Goal: Book appointment/travel/reservation

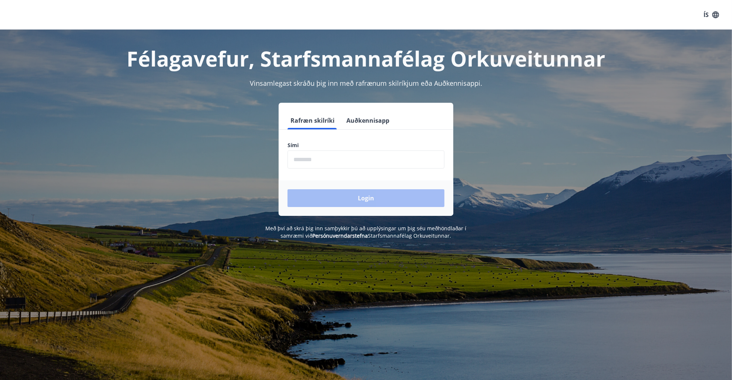
click at [339, 157] on input "phone" at bounding box center [365, 160] width 157 height 18
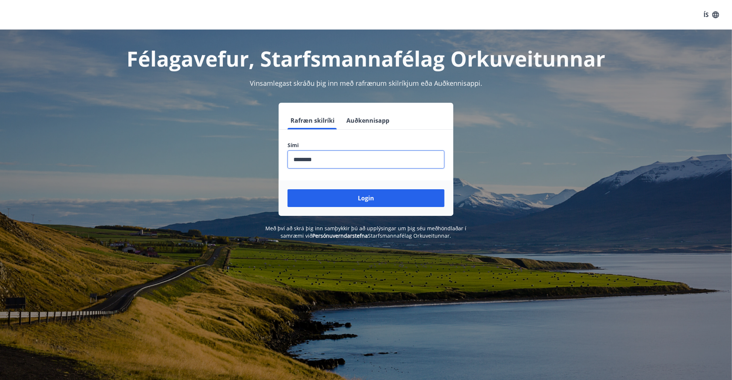
type input "********"
click at [287, 189] on button "Login" at bounding box center [365, 198] width 157 height 18
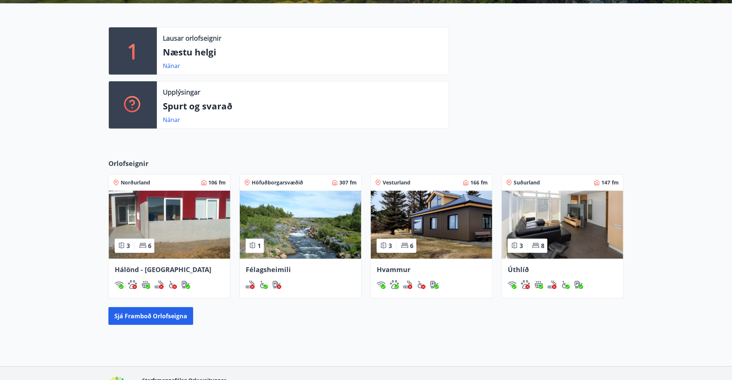
scroll to position [185, 0]
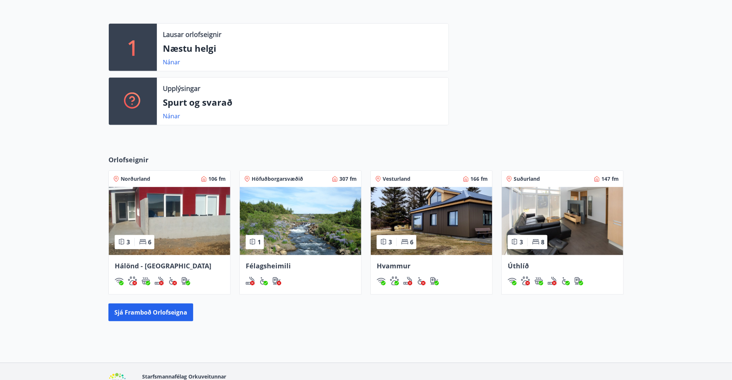
click at [431, 210] on img at bounding box center [431, 221] width 121 height 68
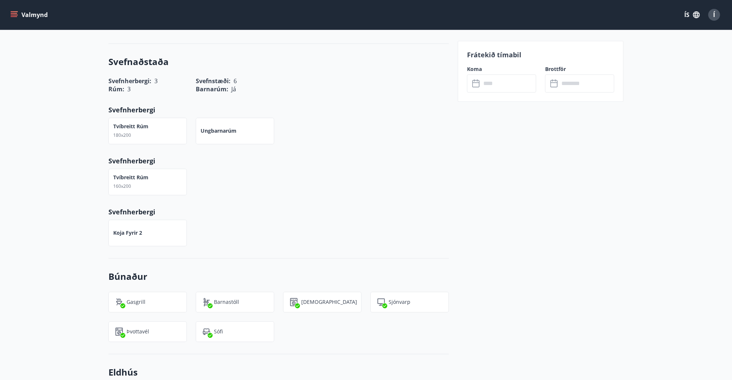
scroll to position [892, 0]
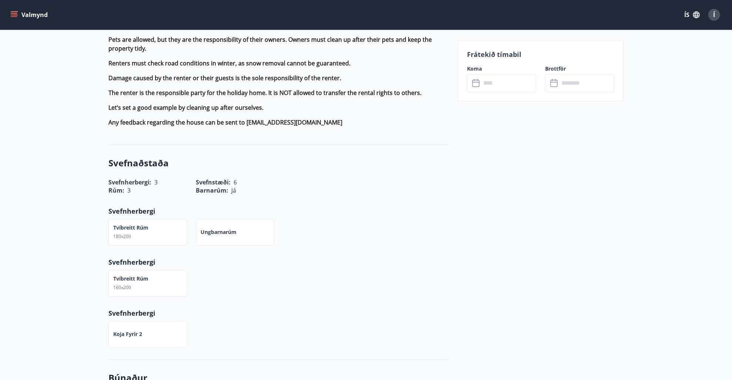
click at [503, 82] on input "text" at bounding box center [508, 83] width 55 height 18
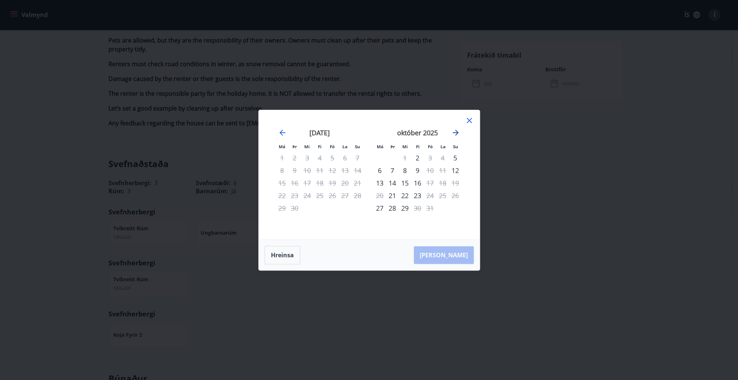
click at [455, 131] on icon "Move forward to switch to the next month." at bounding box center [455, 133] width 6 height 6
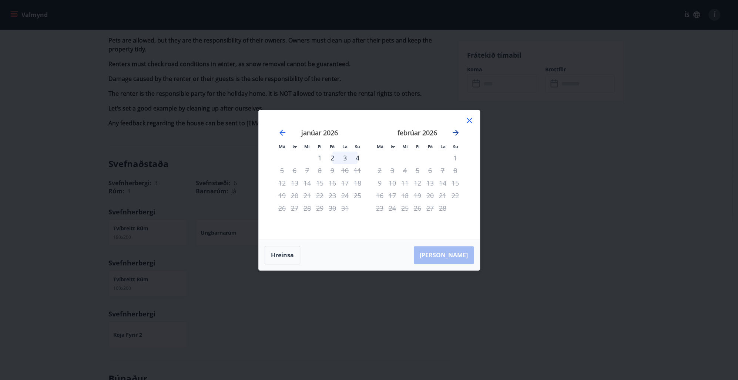
click at [455, 131] on icon "Move forward to switch to the next month." at bounding box center [455, 133] width 6 height 6
click at [430, 158] on div "1" at bounding box center [430, 158] width 13 height 13
click at [469, 118] on icon at bounding box center [469, 120] width 9 height 9
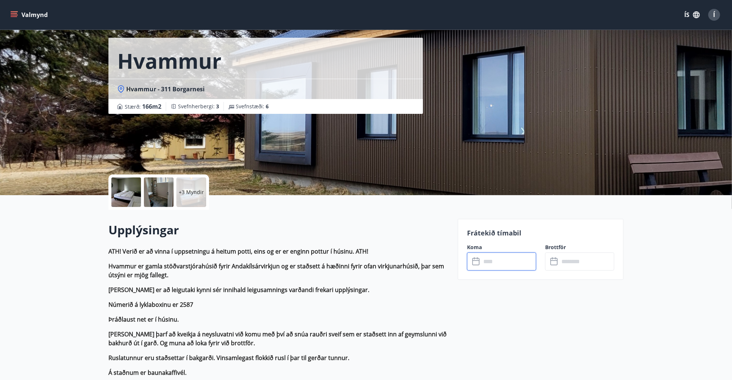
scroll to position [0, 0]
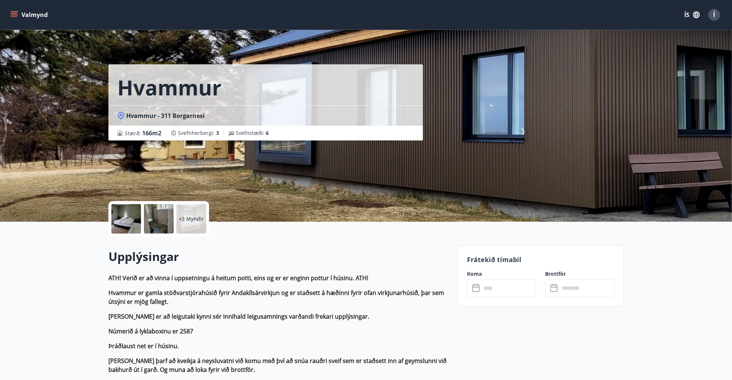
click at [14, 14] on icon "menu" at bounding box center [13, 14] width 7 height 7
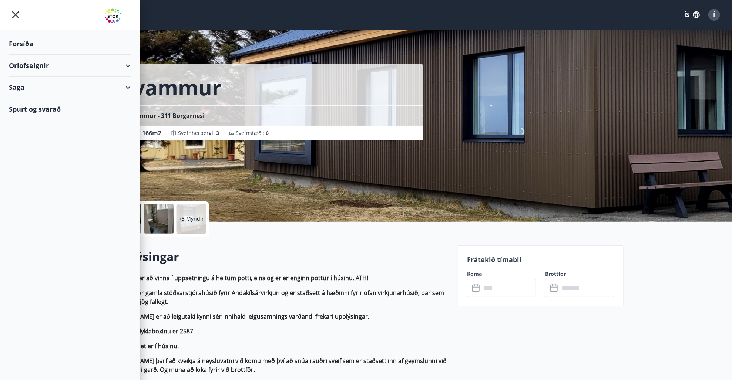
click at [25, 41] on div "Forsíða" at bounding box center [70, 44] width 122 height 22
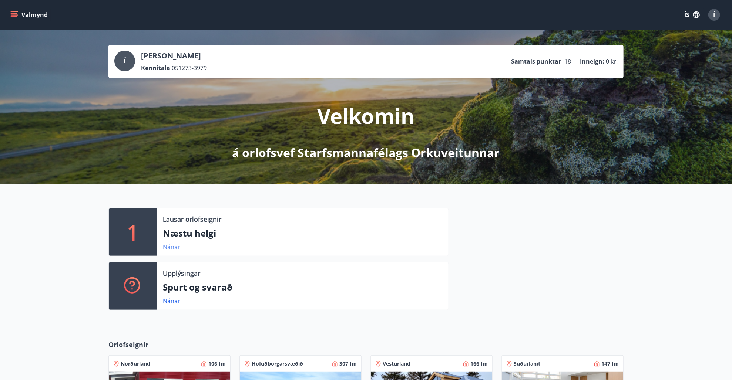
click at [173, 248] on link "Nánar" at bounding box center [171, 247] width 17 height 8
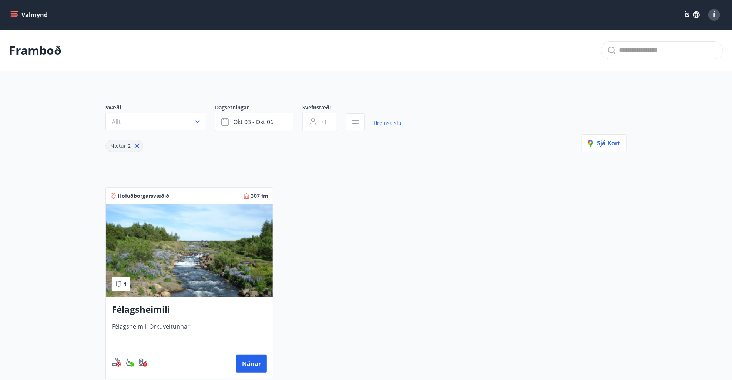
click at [17, 15] on icon "menu" at bounding box center [15, 14] width 8 height 1
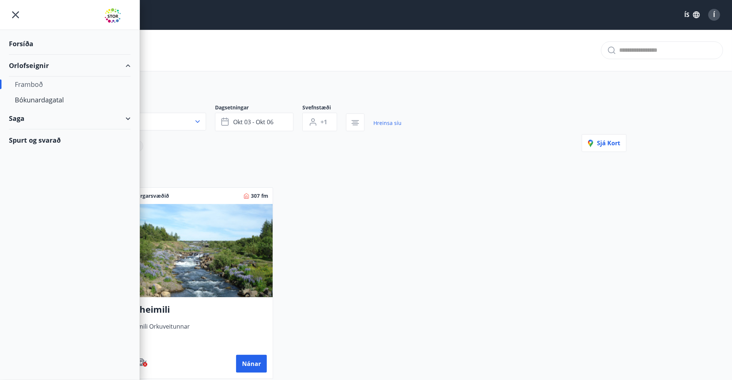
click at [30, 44] on div "Forsíða" at bounding box center [70, 44] width 122 height 22
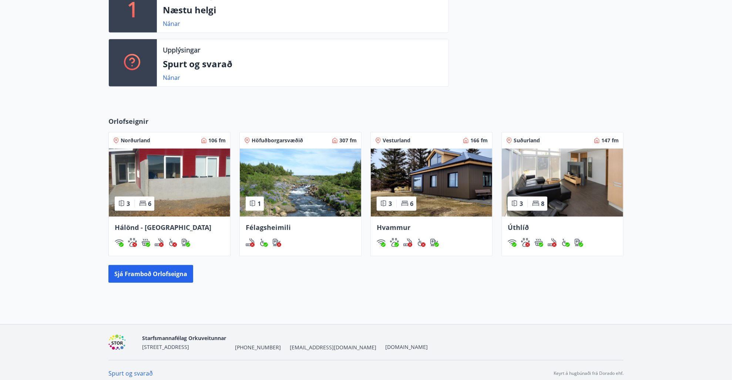
scroll to position [229, 0]
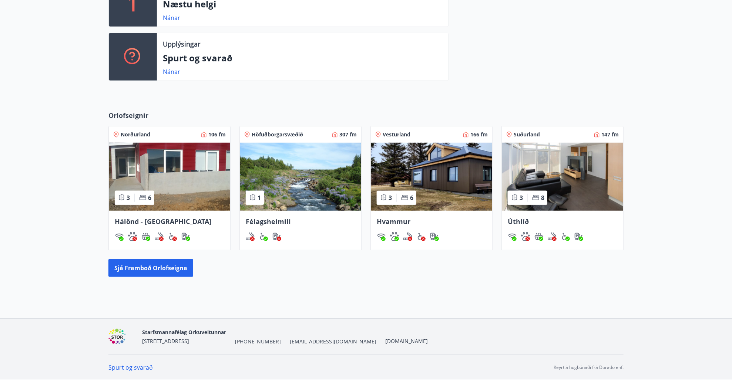
click at [425, 174] on img at bounding box center [431, 177] width 121 height 68
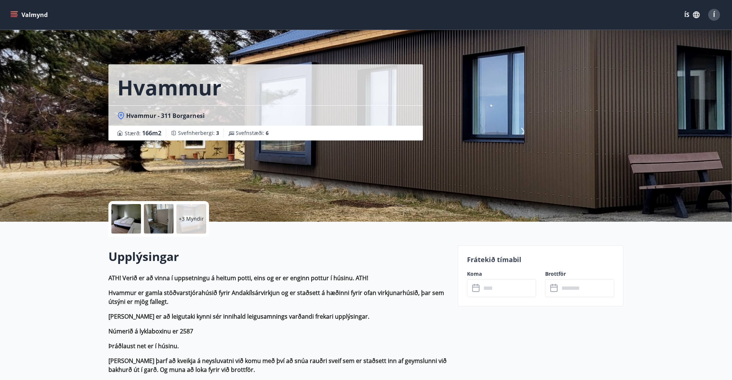
click at [480, 286] on icon at bounding box center [476, 288] width 9 height 9
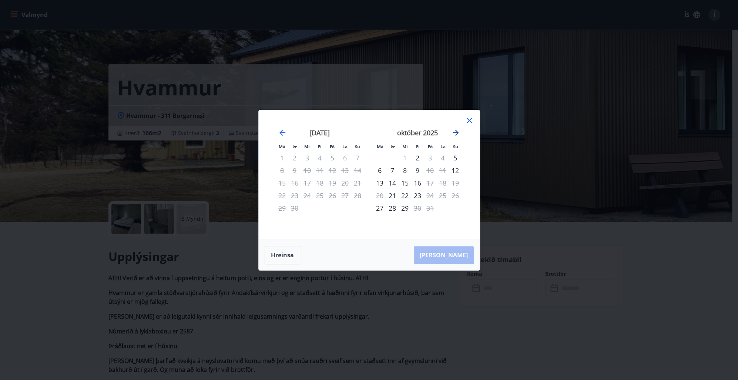
click at [455, 131] on icon "Move forward to switch to the next month." at bounding box center [455, 133] width 6 height 6
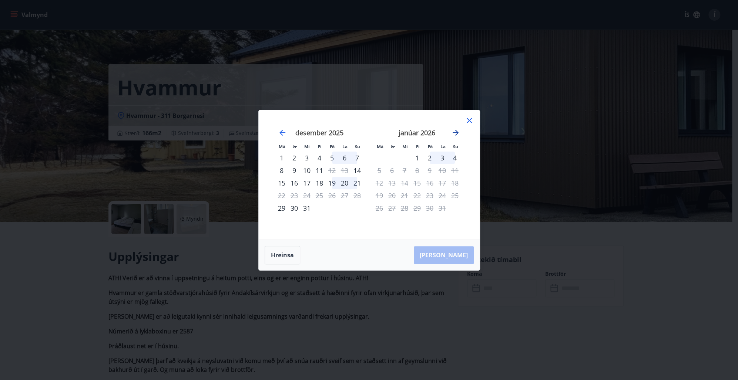
click at [453, 129] on icon "Move forward to switch to the next month." at bounding box center [455, 132] width 9 height 9
click at [454, 130] on icon "Move forward to switch to the next month." at bounding box center [455, 132] width 9 height 9
click at [468, 118] on icon at bounding box center [469, 120] width 9 height 9
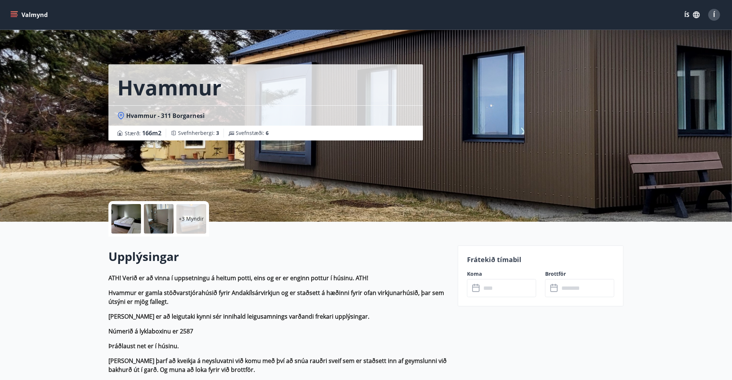
click at [510, 293] on input "text" at bounding box center [508, 288] width 55 height 18
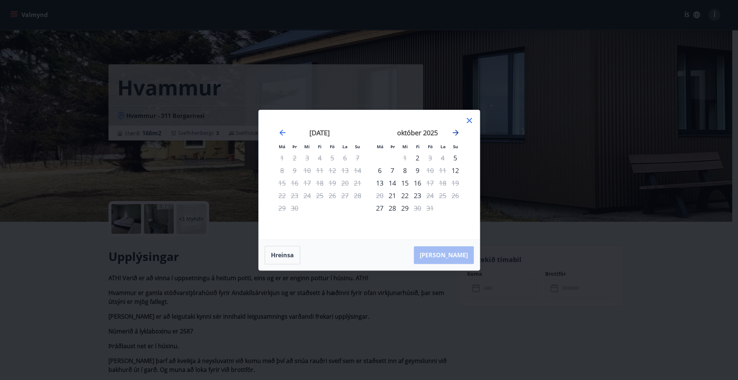
click at [453, 131] on icon "Move forward to switch to the next month." at bounding box center [455, 132] width 9 height 9
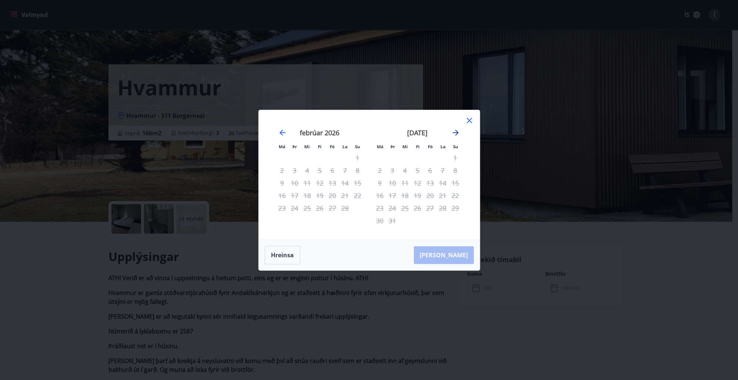
click at [453, 131] on icon "Move forward to switch to the next month." at bounding box center [455, 132] width 9 height 9
click at [428, 157] on div "1" at bounding box center [430, 158] width 13 height 13
click at [285, 255] on button "Hreinsa" at bounding box center [282, 255] width 36 height 18
click at [467, 118] on icon at bounding box center [468, 120] width 5 height 5
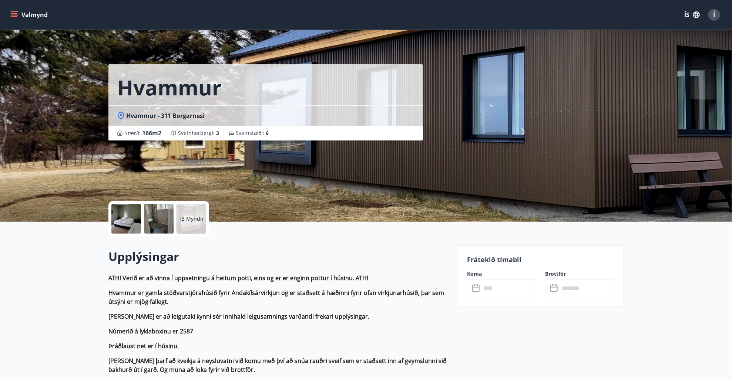
click at [16, 13] on icon "menu" at bounding box center [14, 13] width 7 height 1
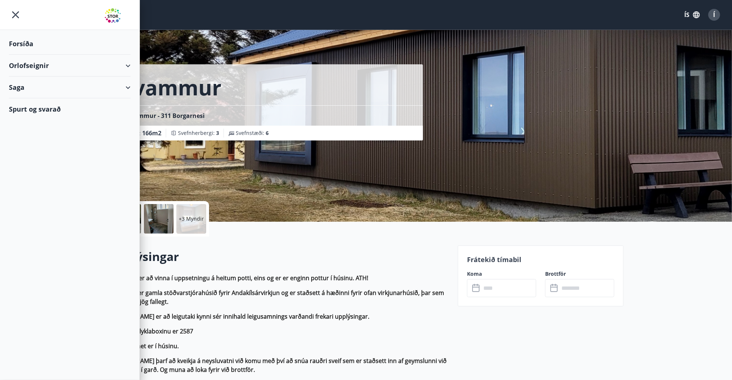
click at [22, 41] on div "Forsíða" at bounding box center [70, 44] width 122 height 22
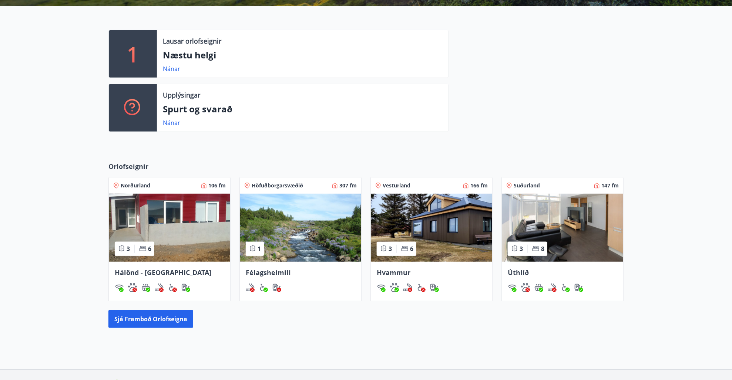
scroll to position [229, 0]
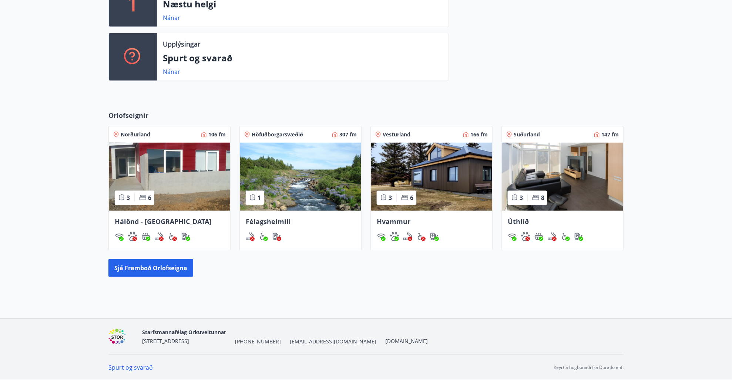
click at [434, 171] on img at bounding box center [431, 177] width 121 height 68
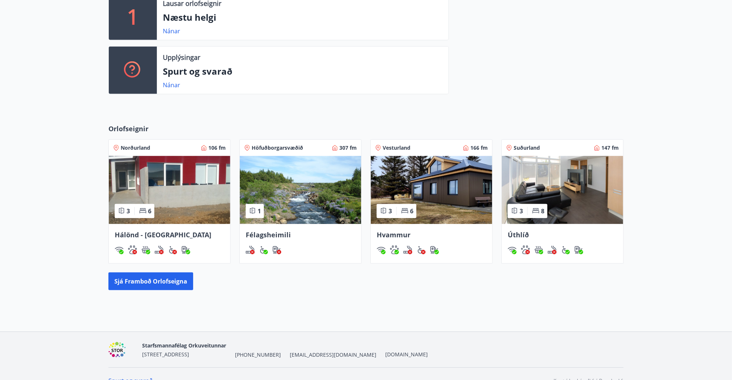
scroll to position [222, 0]
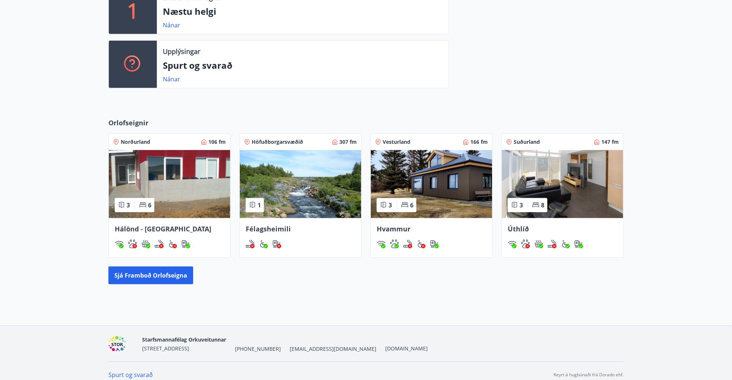
click at [441, 191] on img at bounding box center [431, 184] width 121 height 68
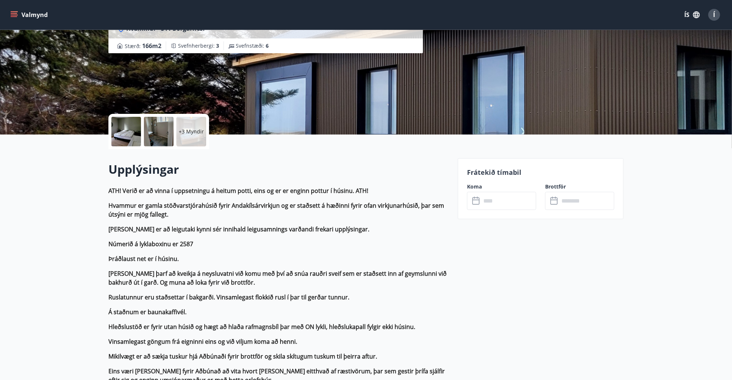
scroll to position [185, 0]
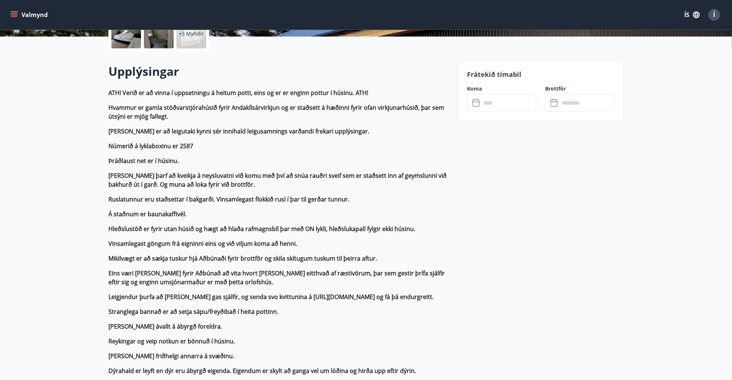
click at [502, 107] on input "text" at bounding box center [508, 103] width 55 height 18
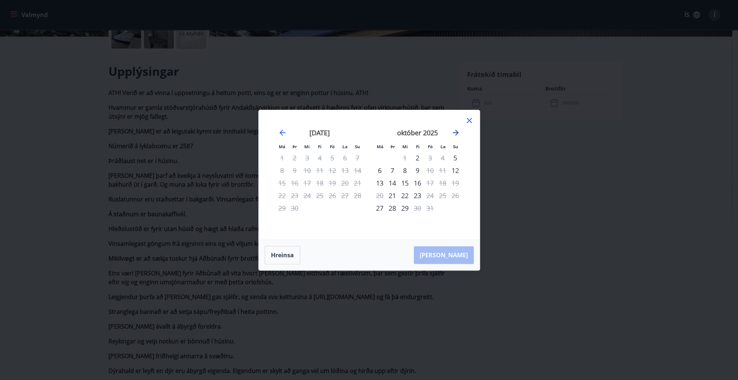
click at [452, 132] on icon "Move forward to switch to the next month." at bounding box center [455, 132] width 9 height 9
click at [455, 132] on icon "Move forward to switch to the next month." at bounding box center [455, 132] width 9 height 9
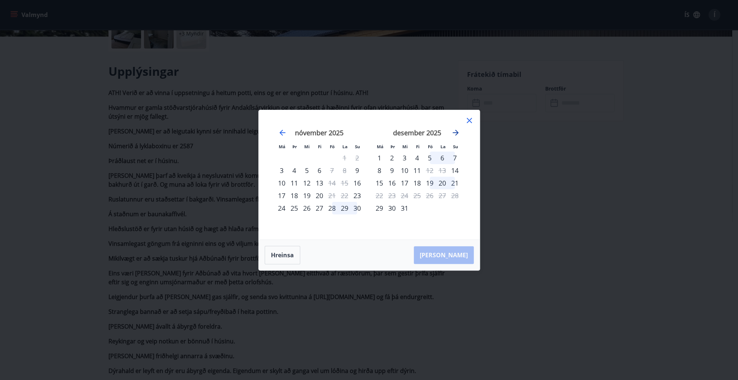
click at [455, 132] on icon "Move forward to switch to the next month." at bounding box center [455, 132] width 9 height 9
click at [270, 254] on button "Hreinsa" at bounding box center [282, 255] width 36 height 18
click at [455, 133] on icon "Move forward to switch to the next month." at bounding box center [455, 133] width 6 height 6
click at [468, 119] on icon at bounding box center [468, 120] width 5 height 5
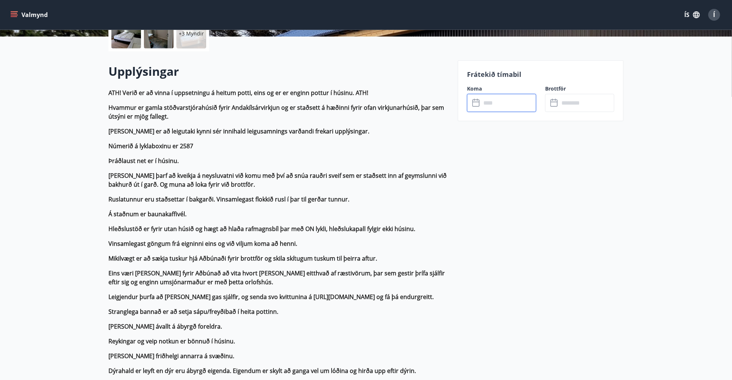
click at [498, 108] on input "text" at bounding box center [508, 103] width 55 height 18
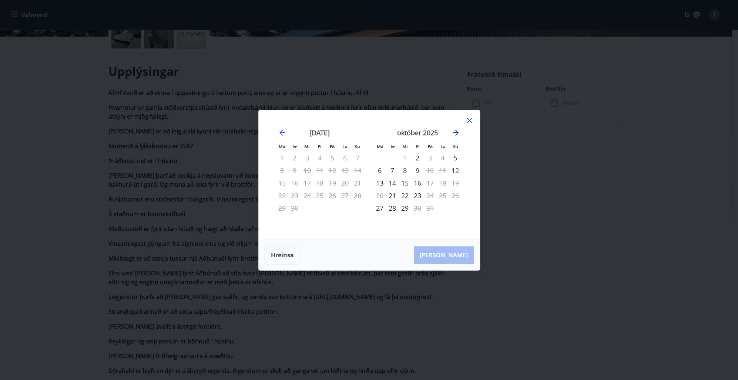
click at [453, 134] on icon "Move forward to switch to the next month." at bounding box center [455, 132] width 9 height 9
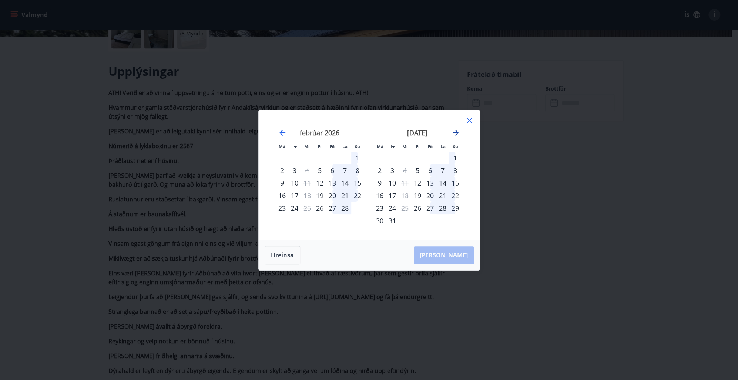
click at [453, 134] on icon "Move forward to switch to the next month." at bounding box center [455, 132] width 9 height 9
click at [429, 158] on div "1" at bounding box center [430, 158] width 13 height 13
click at [456, 158] on div "3" at bounding box center [455, 158] width 13 height 13
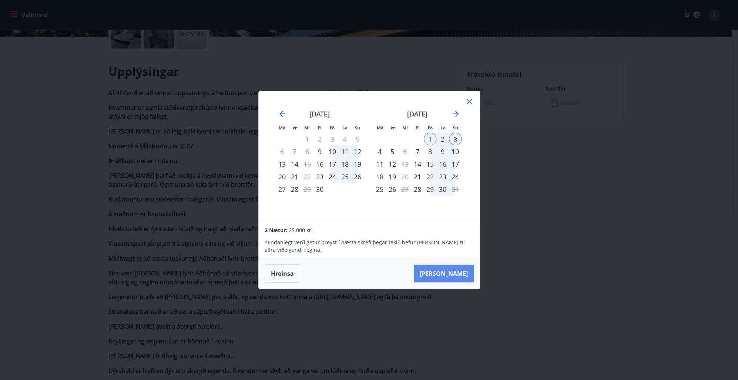
click at [454, 273] on button "Taka Frá" at bounding box center [444, 274] width 60 height 18
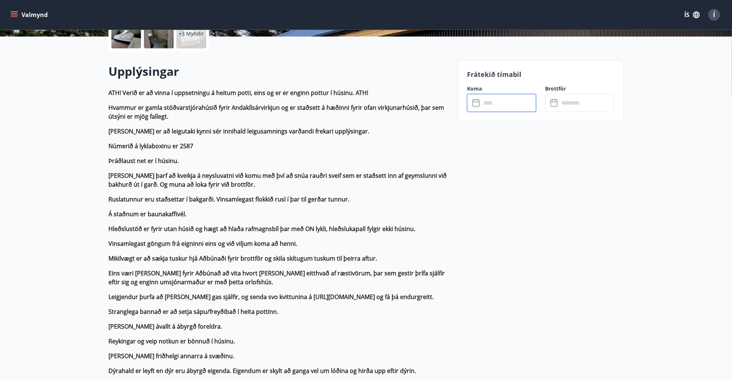
type input "******"
click at [512, 101] on input "******" at bounding box center [508, 103] width 55 height 18
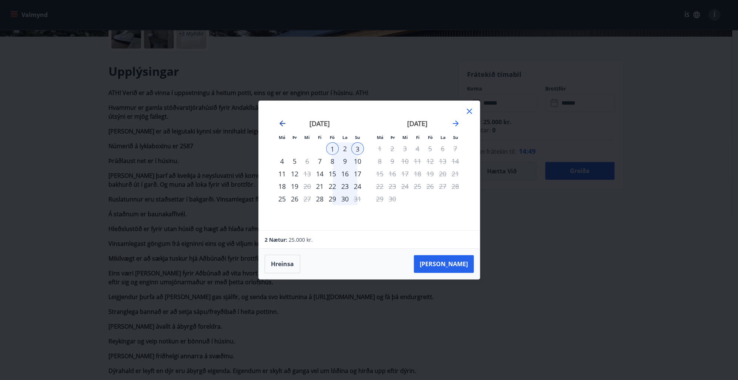
click at [281, 123] on icon "Move backward to switch to the previous month." at bounding box center [282, 123] width 9 height 9
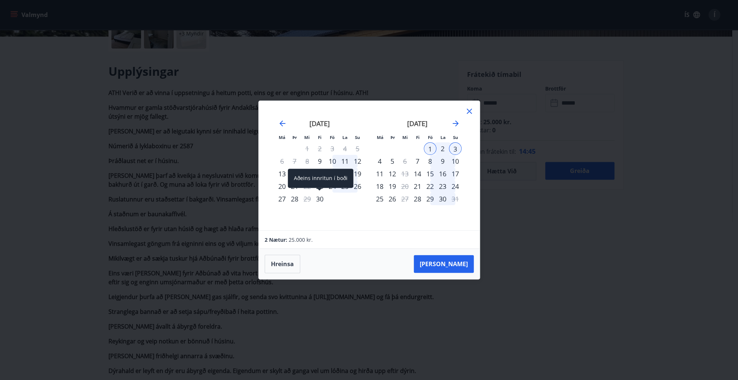
click at [318, 196] on div "30" at bounding box center [319, 199] width 13 height 13
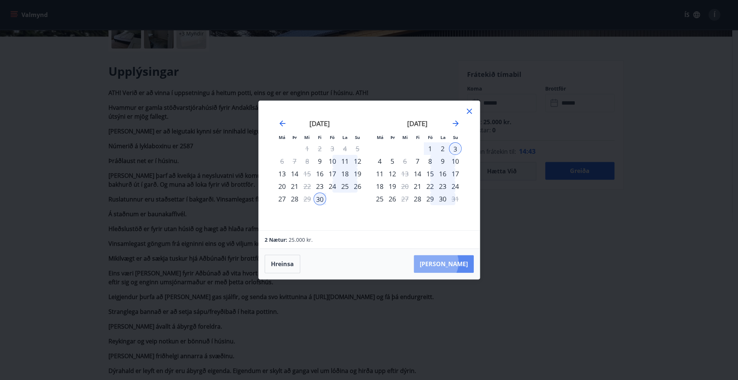
click at [458, 263] on button "Taka Frá" at bounding box center [444, 264] width 60 height 18
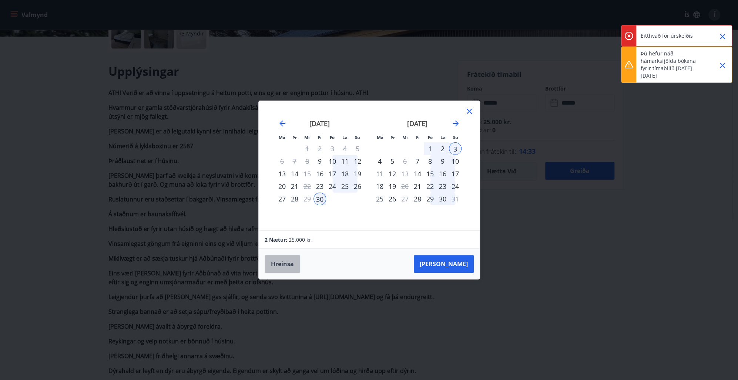
click at [284, 263] on button "Hreinsa" at bounding box center [282, 264] width 36 height 18
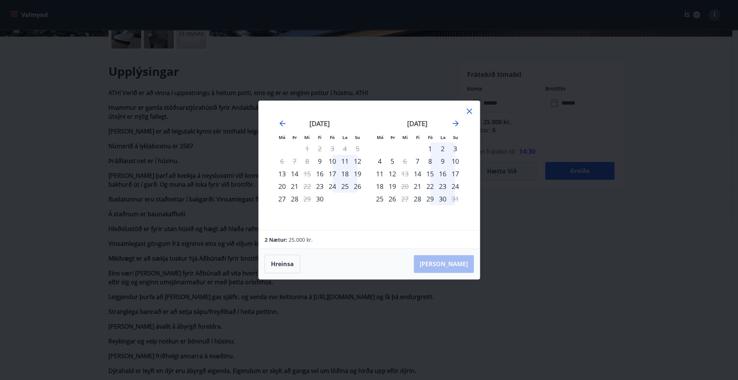
click at [468, 111] on icon at bounding box center [468, 111] width 5 height 5
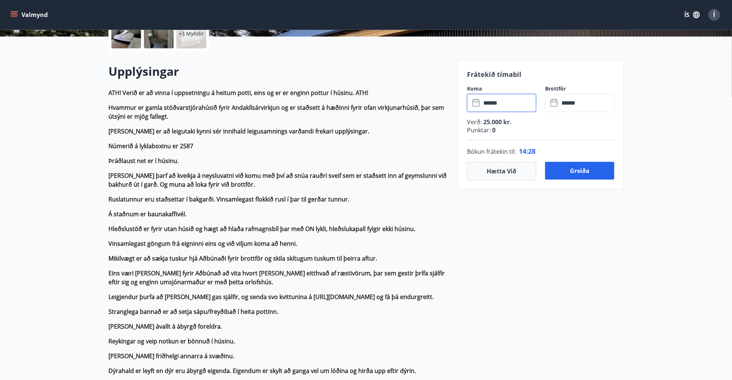
click at [505, 104] on input "******" at bounding box center [508, 103] width 55 height 18
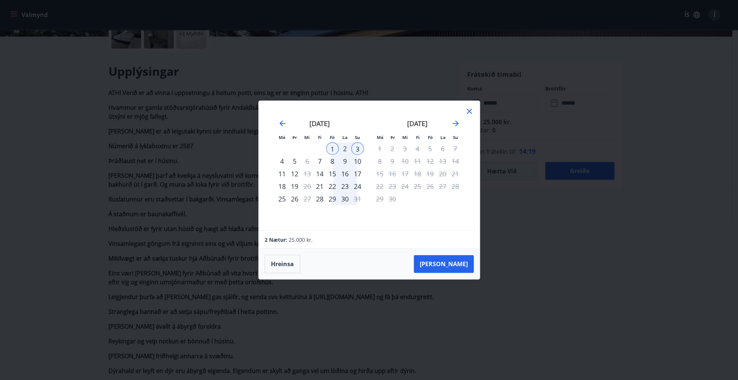
click at [542, 118] on div "Má Þr Mi Fi Fö La Su Má Þr Mi Fi Fö La Su apríl 2026 1 2 3 4 5 6 7 8 9 10 11 12…" at bounding box center [369, 190] width 738 height 380
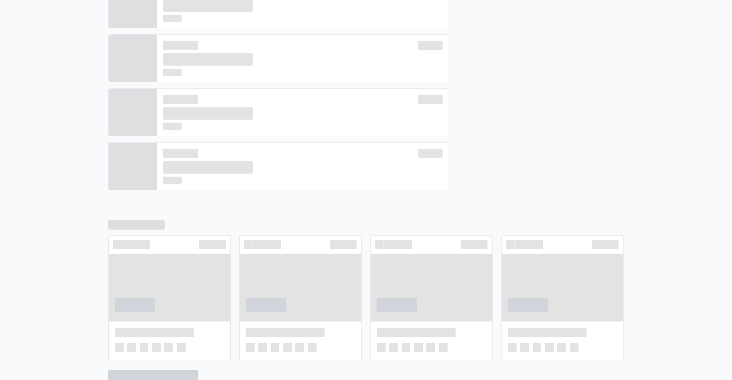
scroll to position [228, 0]
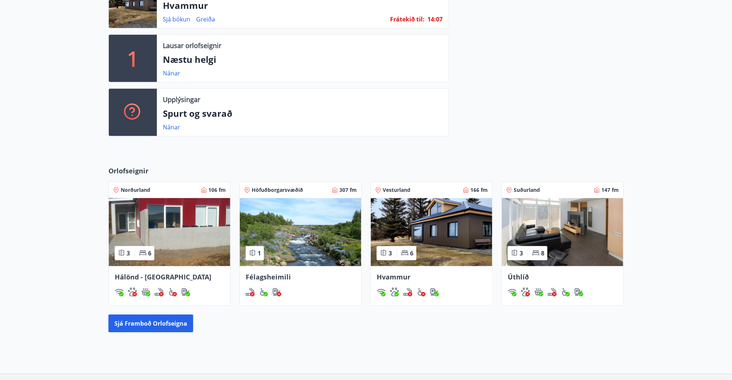
click at [446, 229] on img at bounding box center [431, 232] width 121 height 68
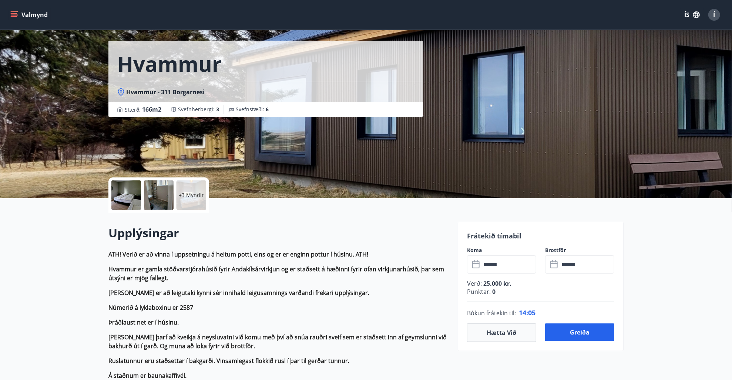
scroll to position [74, 0]
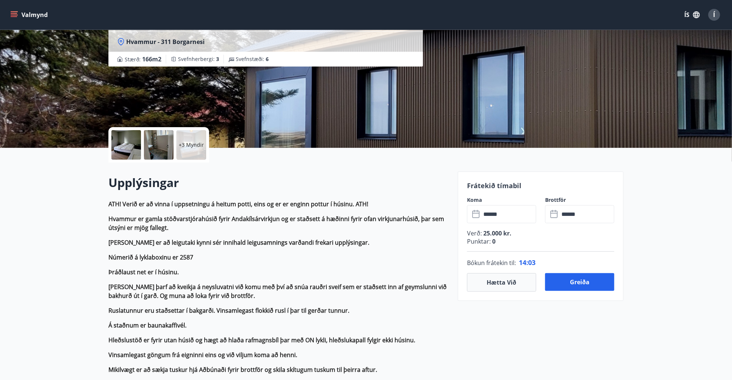
click at [477, 215] on icon at bounding box center [476, 214] width 9 height 9
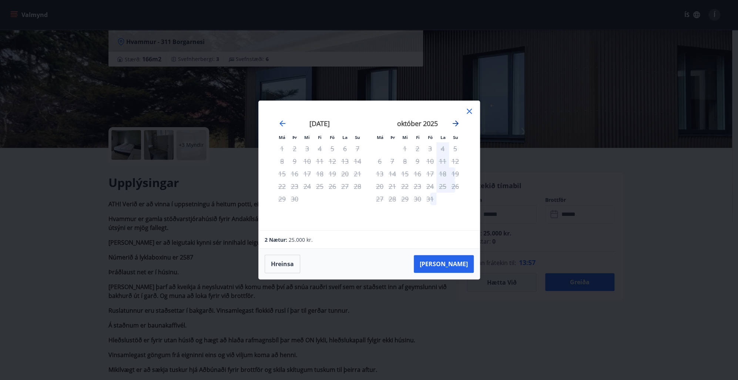
click at [453, 124] on icon "Move forward to switch to the next month." at bounding box center [455, 124] width 6 height 6
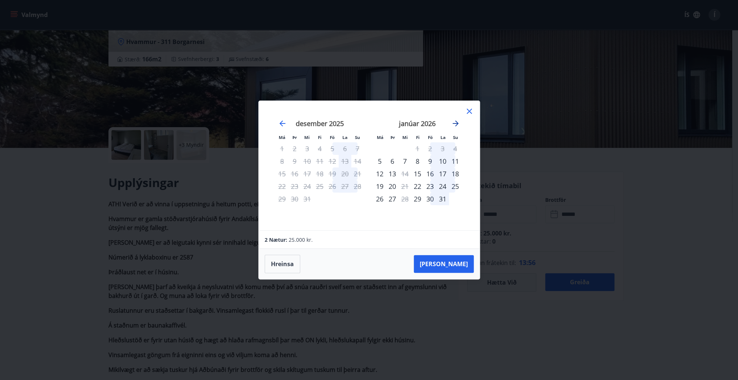
click at [453, 124] on icon "Move forward to switch to the next month." at bounding box center [455, 124] width 6 height 6
click at [317, 198] on div "30" at bounding box center [319, 199] width 13 height 13
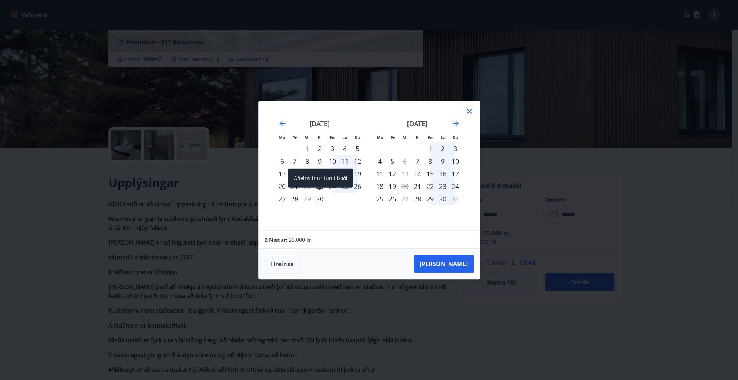
click at [320, 198] on div "30" at bounding box center [319, 199] width 13 height 13
click at [456, 147] on div "3" at bounding box center [455, 148] width 13 height 13
click at [600, 237] on div "Má Þr Mi Fi Fö La Su Má Þr Mi Fi Fö La Su mars 2026 1 2 3 4 5 6 7 8 9 10 11 12 …" at bounding box center [369, 190] width 738 height 380
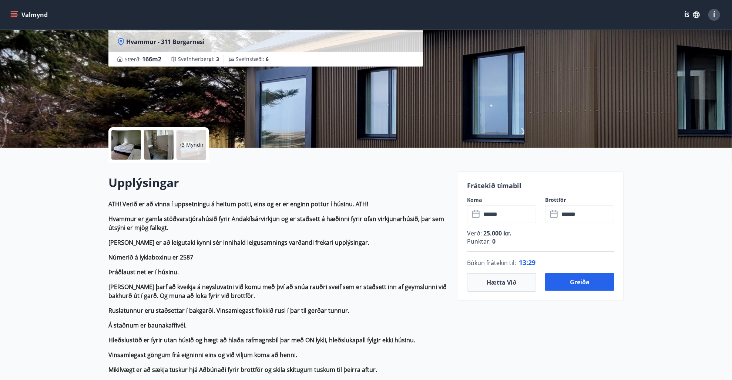
click at [475, 213] on icon at bounding box center [476, 214] width 9 height 9
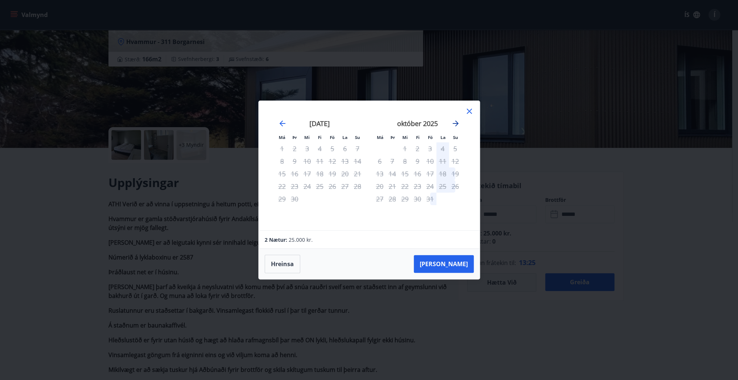
click at [457, 124] on icon "Move forward to switch to the next month." at bounding box center [455, 124] width 6 height 6
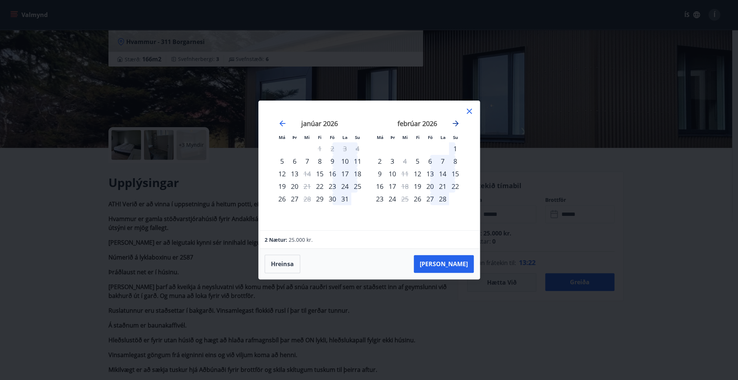
click at [457, 124] on icon "Move forward to switch to the next month." at bounding box center [455, 124] width 6 height 6
click at [416, 195] on div "30" at bounding box center [417, 199] width 13 height 13
click at [563, 183] on div "Má Þr Mi Fi Fö La Su Má Þr Mi Fi Fö La Su febrúar 2026 1 2 3 4 5 6 7 8 9 10 11 …" at bounding box center [369, 190] width 738 height 380
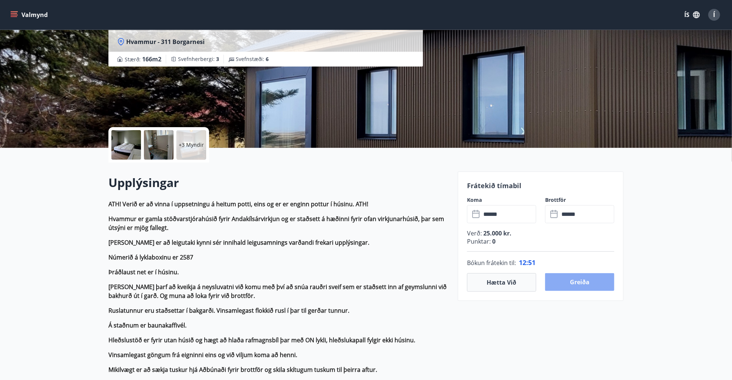
click at [573, 284] on button "Greiða" at bounding box center [579, 282] width 69 height 18
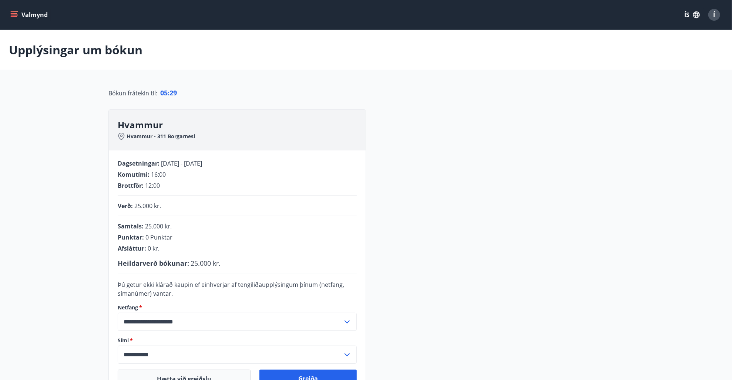
click at [711, 13] on div "Í" at bounding box center [714, 15] width 12 height 12
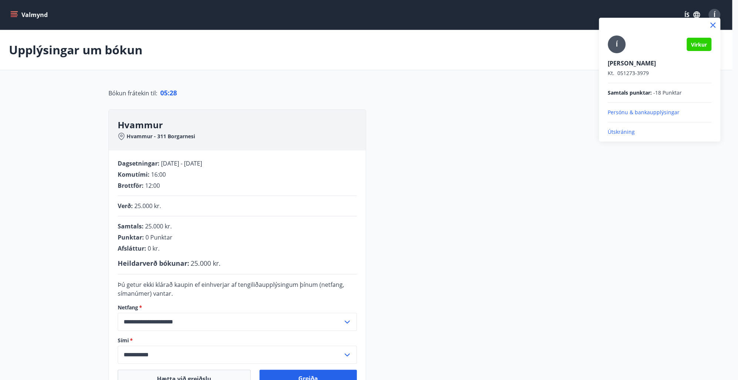
click at [627, 130] on p "Útskráning" at bounding box center [659, 131] width 104 height 7
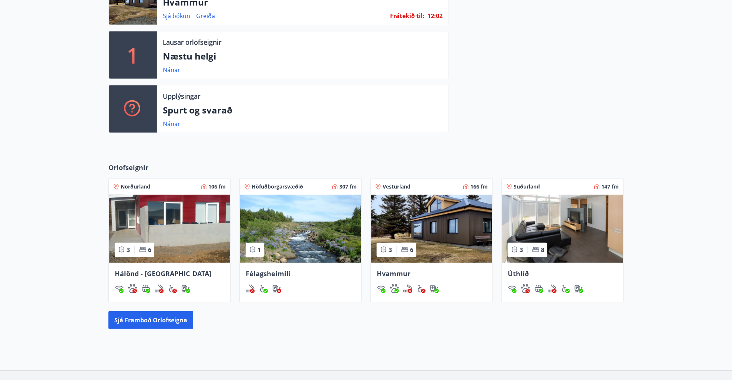
scroll to position [259, 0]
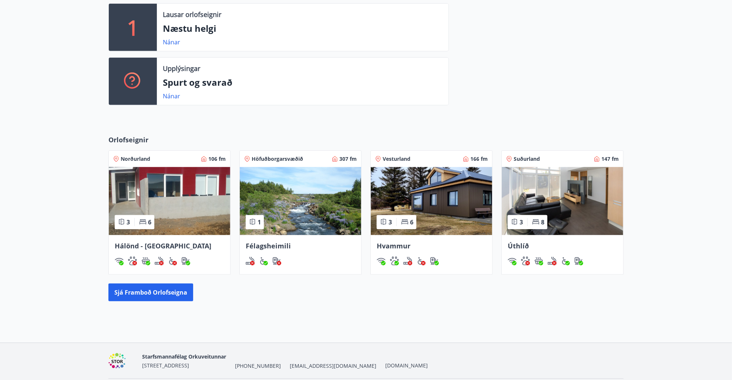
click at [439, 203] on img at bounding box center [431, 201] width 121 height 68
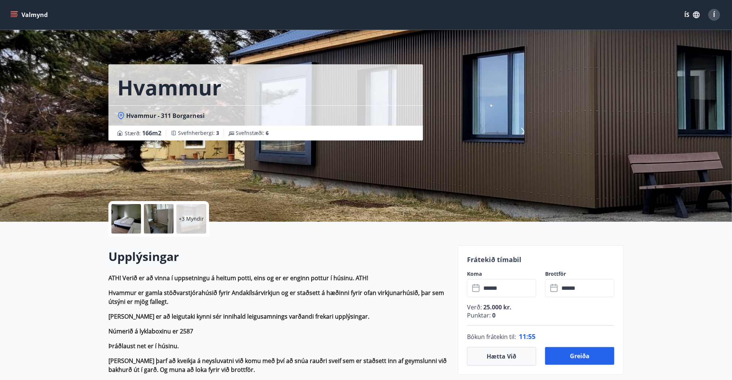
click at [474, 288] on icon at bounding box center [476, 288] width 9 height 9
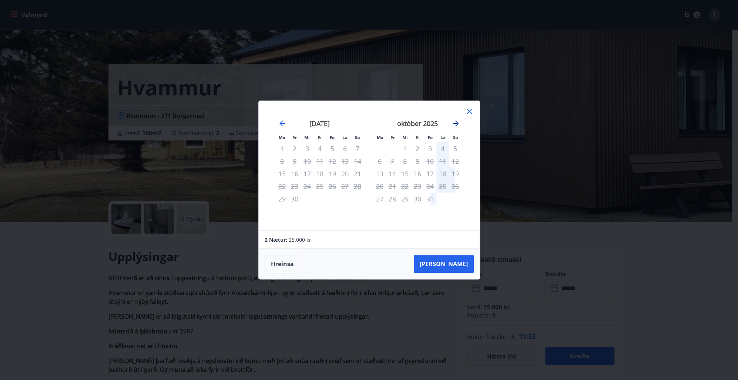
click at [455, 122] on icon "Move forward to switch to the next month." at bounding box center [455, 123] width 9 height 9
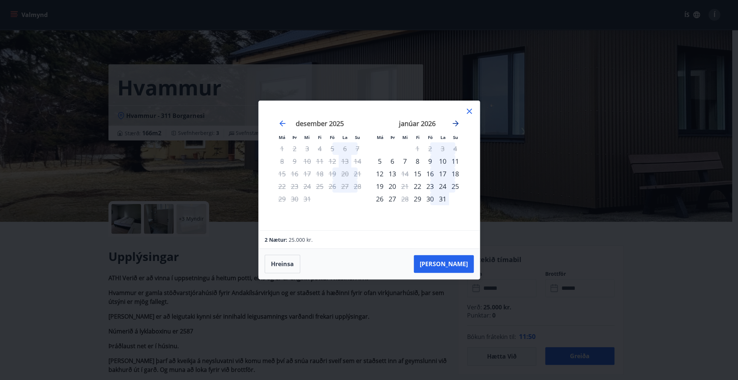
click at [455, 122] on icon "Move forward to switch to the next month." at bounding box center [455, 123] width 9 height 9
click at [283, 265] on button "Hreinsa" at bounding box center [282, 264] width 36 height 18
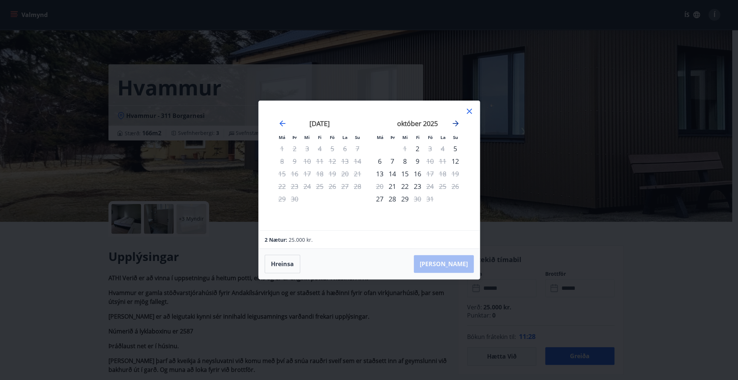
click at [458, 124] on icon "Move forward to switch to the next month." at bounding box center [455, 123] width 9 height 9
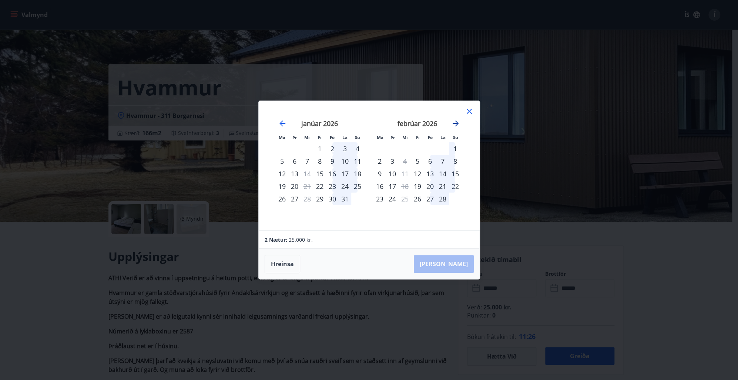
click at [458, 124] on icon "Move forward to switch to the next month." at bounding box center [455, 123] width 9 height 9
click at [419, 199] on div "30" at bounding box center [417, 199] width 13 height 13
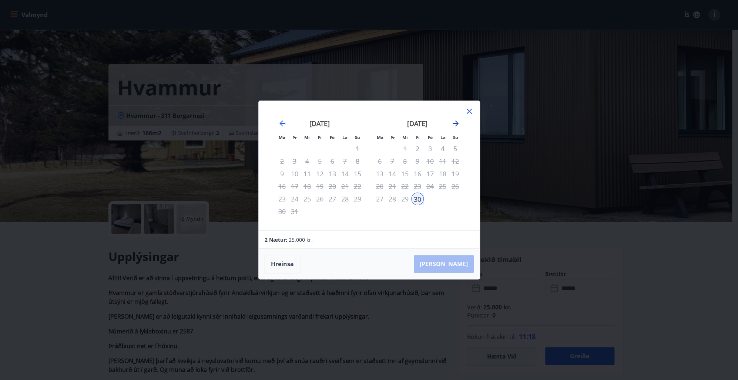
click at [455, 124] on icon "Move forward to switch to the next month." at bounding box center [455, 124] width 6 height 6
click at [455, 150] on div "3" at bounding box center [455, 148] width 13 height 13
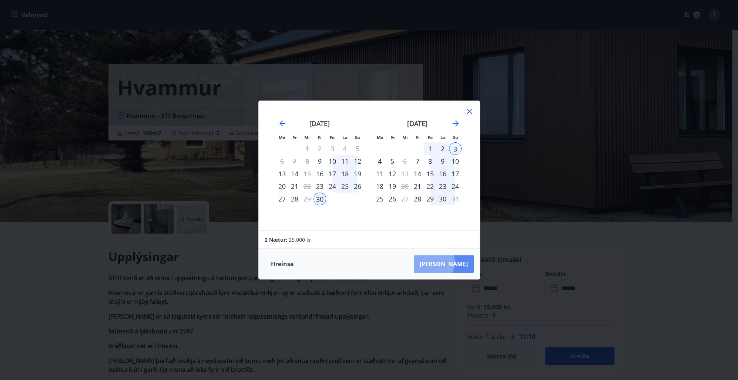
click at [456, 262] on button "[PERSON_NAME]" at bounding box center [444, 264] width 60 height 18
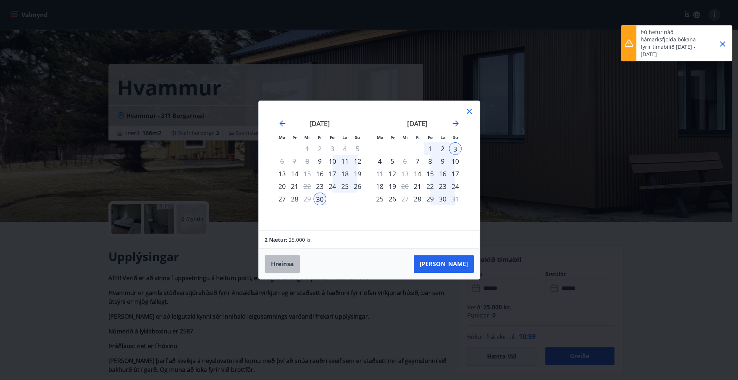
click at [287, 266] on button "Hreinsa" at bounding box center [282, 264] width 36 height 18
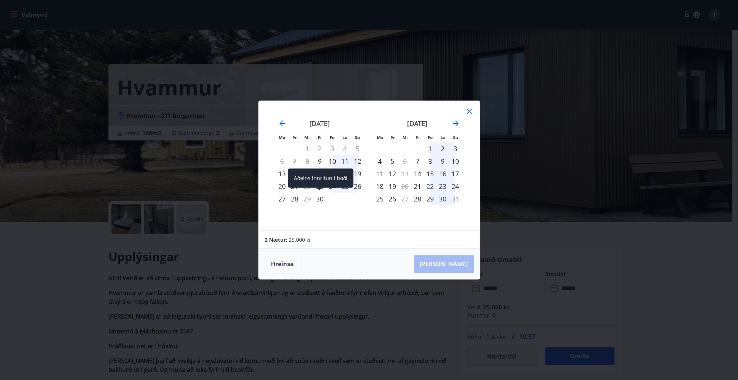
click at [318, 198] on div "30" at bounding box center [319, 199] width 13 height 13
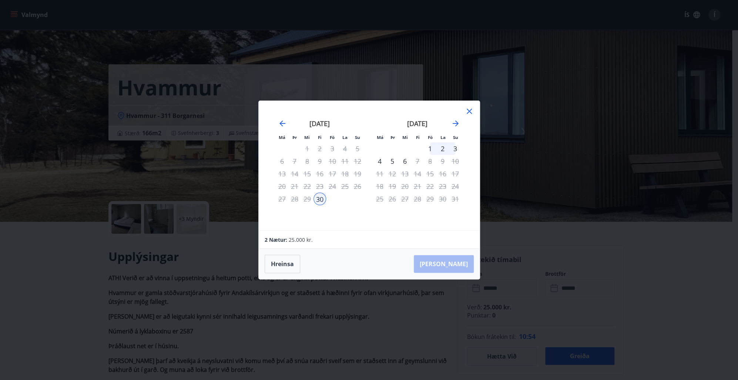
click at [455, 149] on div "3" at bounding box center [455, 148] width 13 height 13
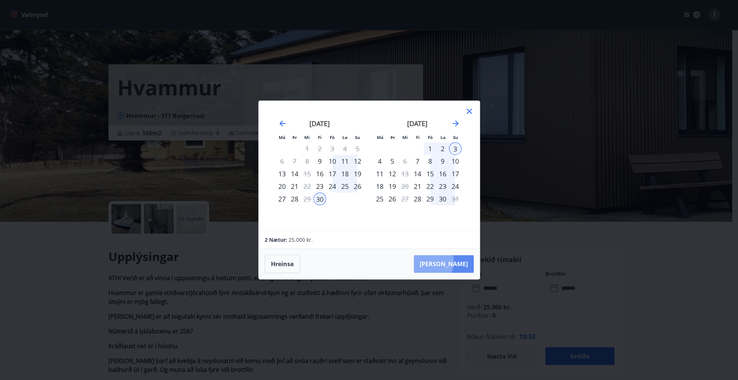
click at [453, 262] on button "[PERSON_NAME]" at bounding box center [444, 264] width 60 height 18
click at [582, 279] on div "Má Þr Mi Fi Fö La Su Má Þr Mi Fi Fö La Su mars 2026 1 2 3 4 5 6 7 8 9 10 11 12 …" at bounding box center [369, 190] width 738 height 380
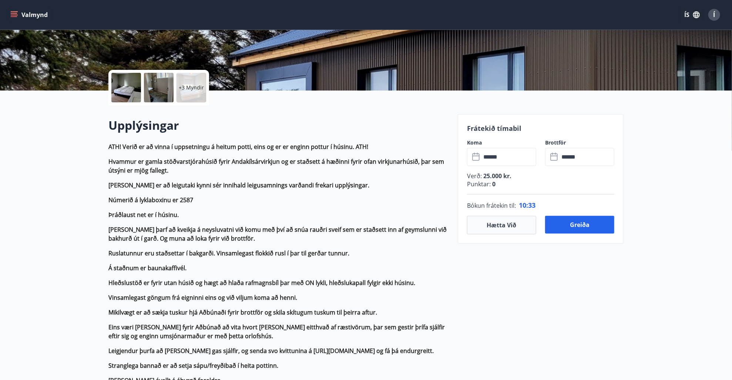
scroll to position [148, 0]
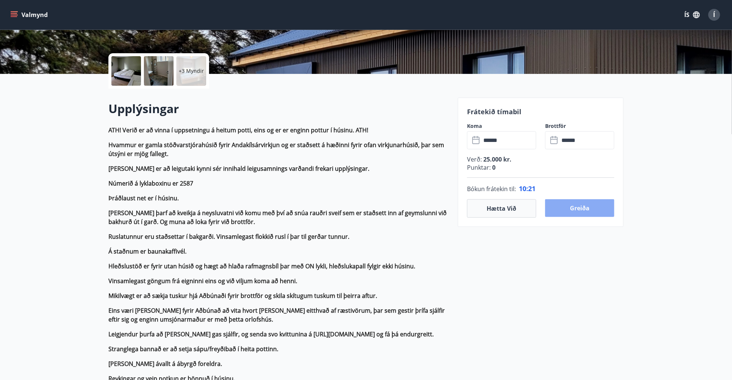
click at [585, 206] on button "Greiða" at bounding box center [579, 208] width 69 height 18
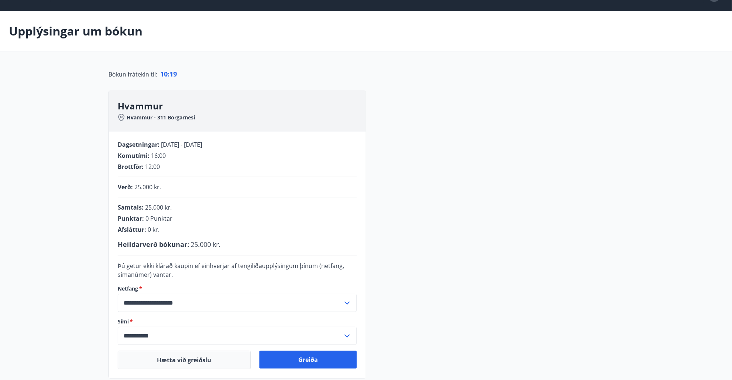
scroll to position [108, 0]
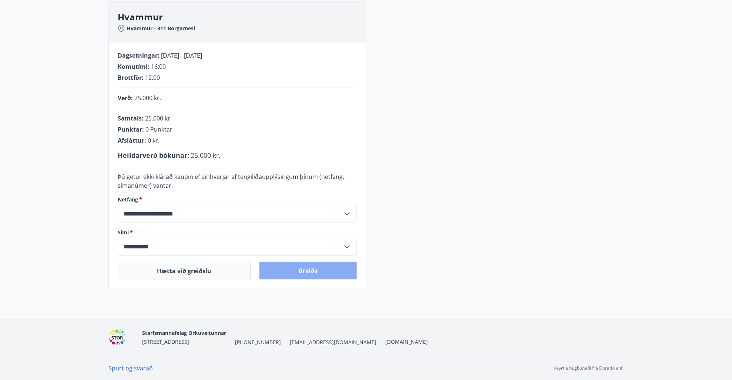
click at [312, 267] on button "Greiða" at bounding box center [307, 271] width 97 height 18
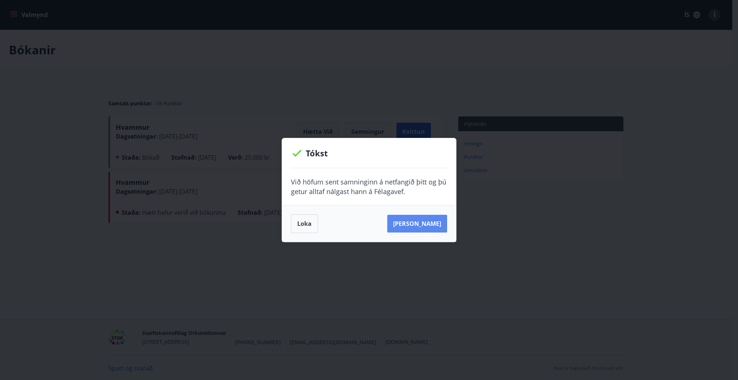
click at [414, 222] on button "[PERSON_NAME]" at bounding box center [417, 224] width 60 height 18
click at [307, 219] on button "Loka" at bounding box center [304, 224] width 27 height 18
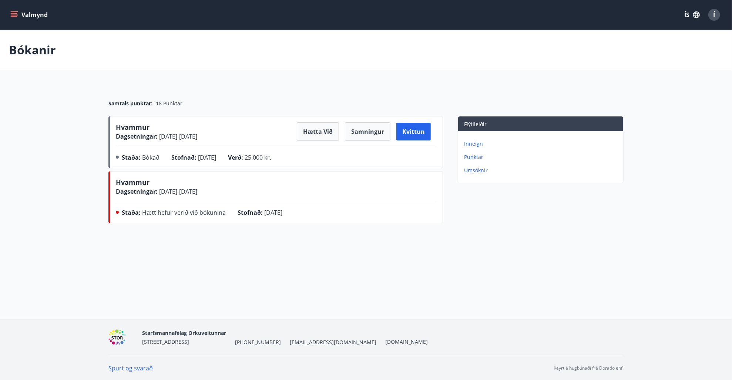
click at [483, 170] on p "Umsóknir" at bounding box center [542, 170] width 156 height 7
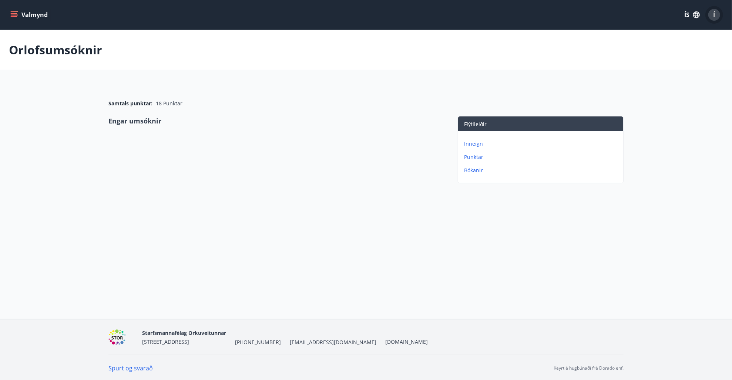
click at [714, 15] on span "Í" at bounding box center [714, 15] width 2 height 8
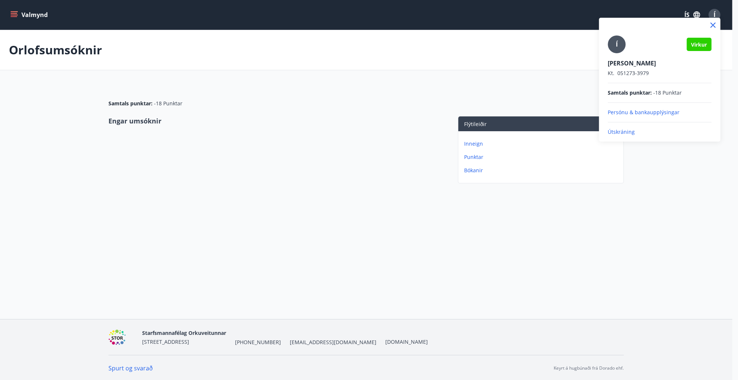
click at [623, 130] on p "Útskráning" at bounding box center [659, 131] width 104 height 7
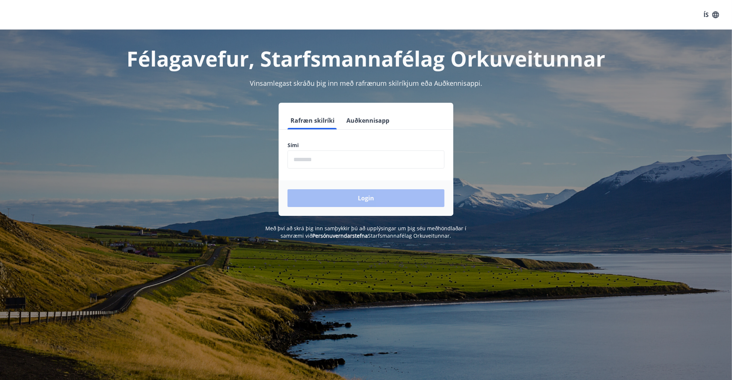
click at [352, 161] on input "phone" at bounding box center [365, 160] width 157 height 18
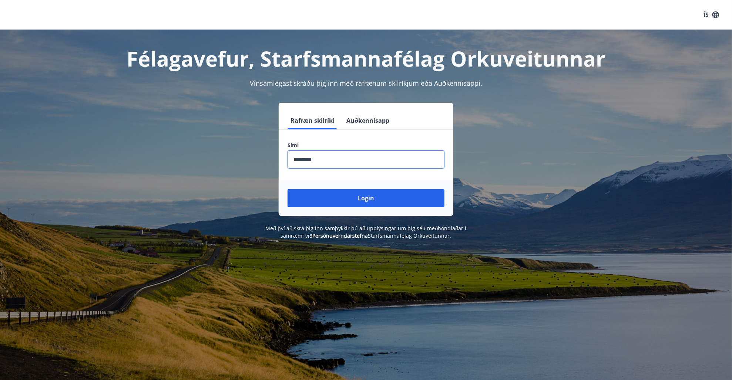
type input "********"
click at [287, 189] on button "Login" at bounding box center [365, 198] width 157 height 18
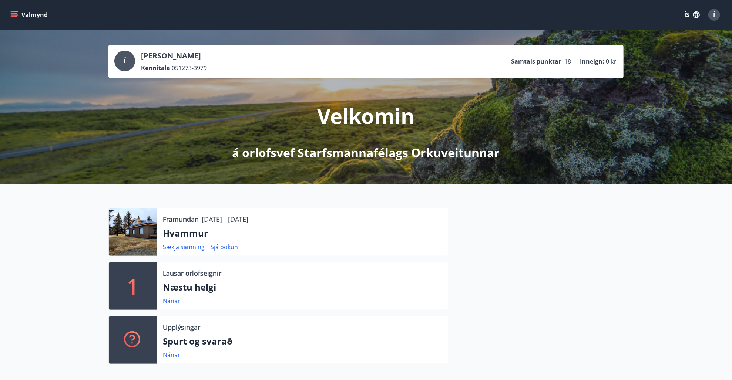
click at [18, 16] on button "Valmynd" at bounding box center [30, 14] width 42 height 13
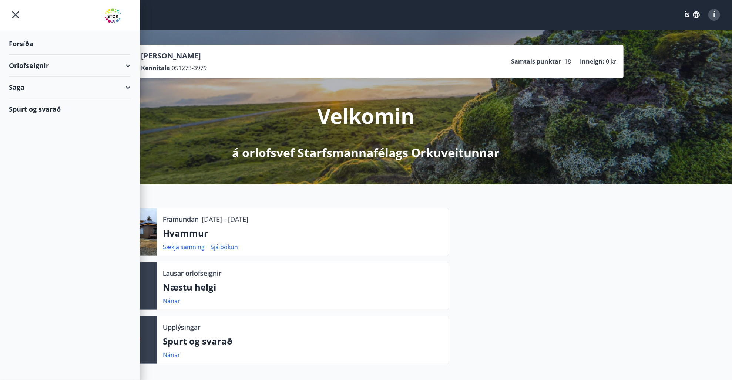
click at [28, 64] on div "Orlofseignir" at bounding box center [70, 66] width 122 height 22
click at [43, 84] on div "Framboð" at bounding box center [70, 85] width 110 height 16
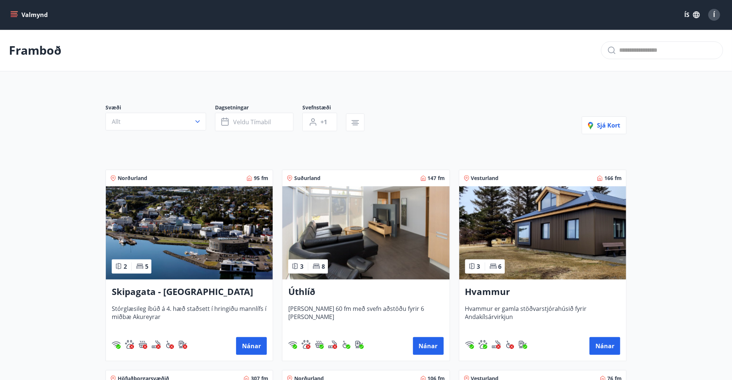
click at [547, 253] on img at bounding box center [542, 232] width 167 height 93
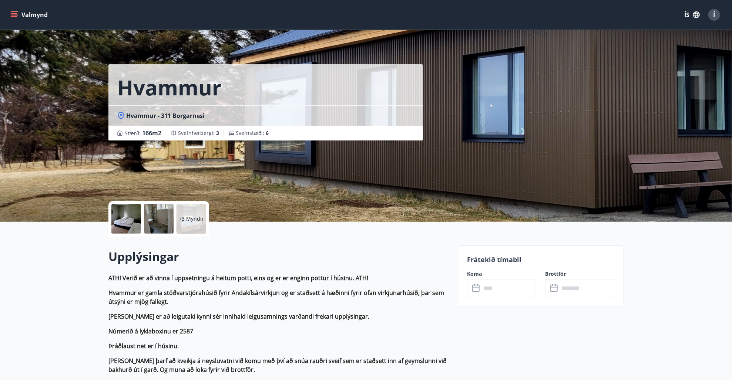
click at [502, 284] on input "text" at bounding box center [508, 288] width 55 height 18
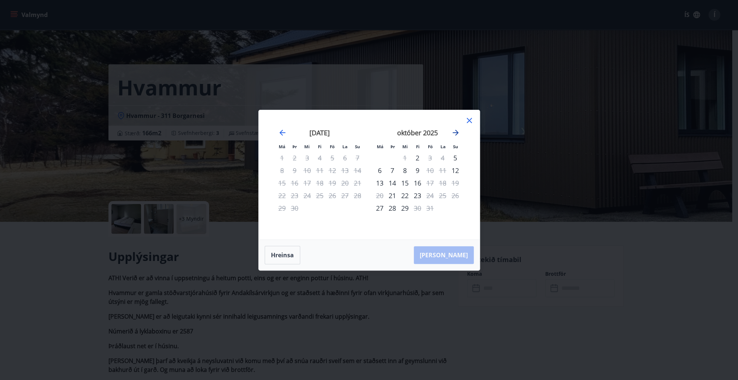
click at [452, 134] on icon "Move forward to switch to the next month." at bounding box center [455, 132] width 9 height 9
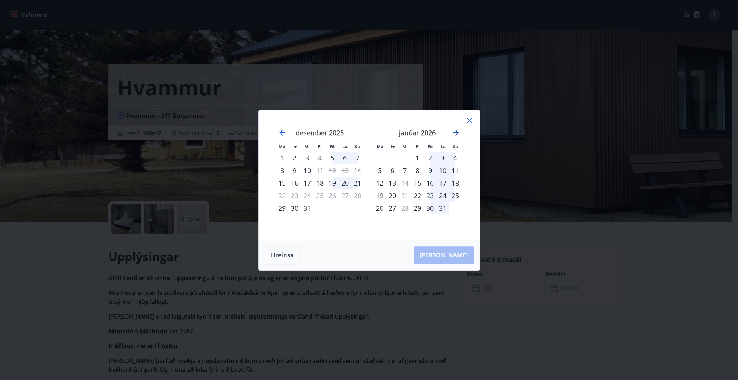
click at [452, 134] on icon "Move forward to switch to the next month." at bounding box center [455, 132] width 9 height 9
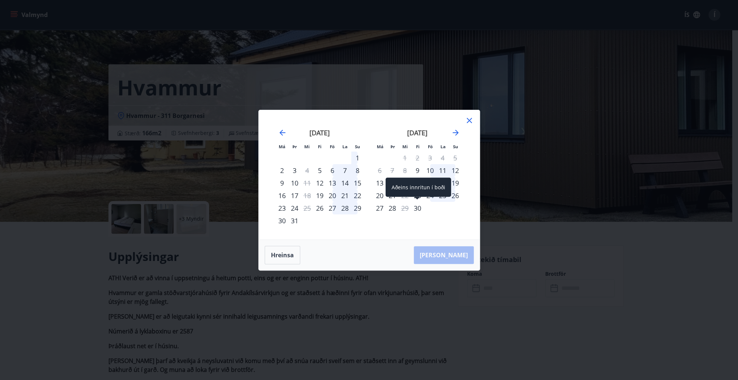
click at [419, 208] on div "30" at bounding box center [417, 208] width 13 height 13
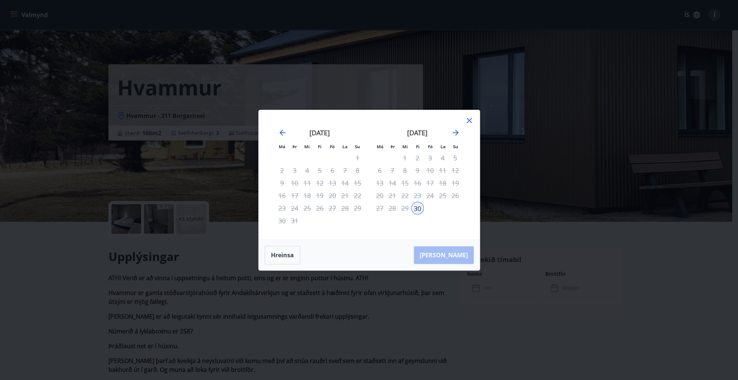
click at [453, 258] on div "[PERSON_NAME]" at bounding box center [369, 255] width 221 height 30
click at [456, 133] on icon "Move forward to switch to the next month." at bounding box center [455, 133] width 6 height 6
click at [430, 160] on div "1" at bounding box center [430, 158] width 13 height 13
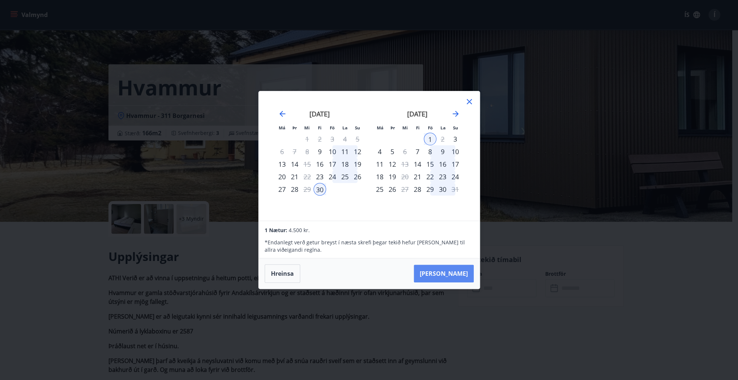
click at [449, 272] on button "[PERSON_NAME]" at bounding box center [444, 274] width 60 height 18
click at [272, 274] on button "Hreinsa" at bounding box center [282, 273] width 36 height 18
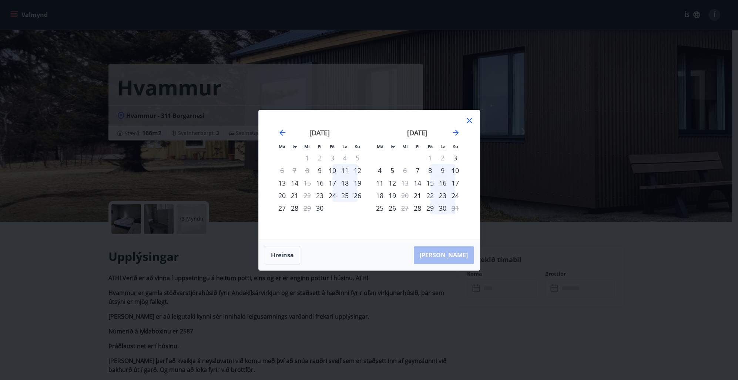
click at [469, 118] on icon at bounding box center [469, 120] width 9 height 9
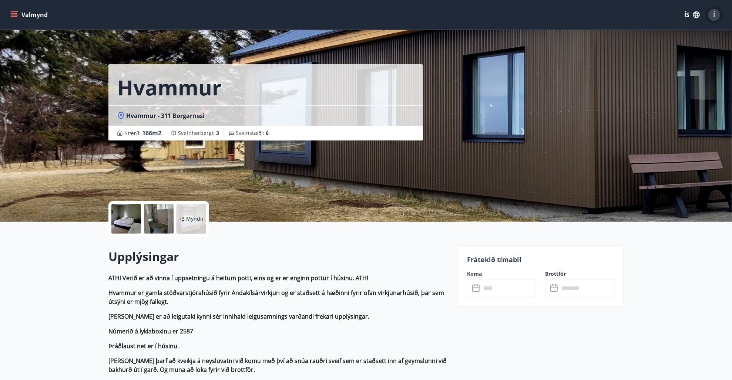
click at [713, 13] on span "Í" at bounding box center [714, 15] width 2 height 8
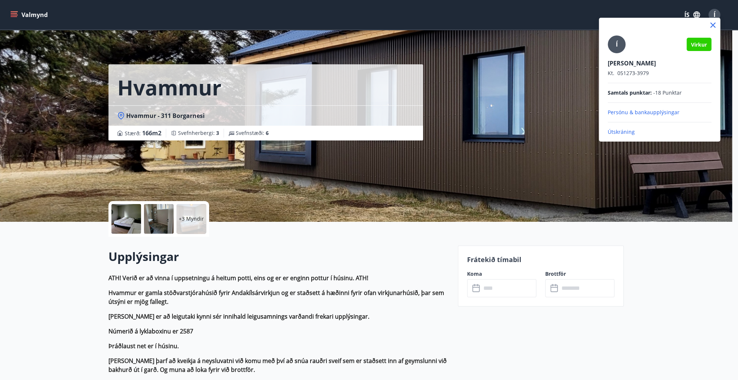
click at [634, 132] on p "Útskráning" at bounding box center [659, 131] width 104 height 7
